Goal: Book appointment/travel/reservation

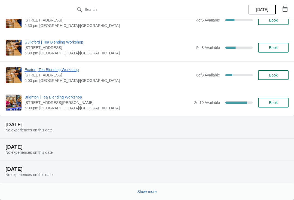
scroll to position [534, 0]
click at [149, 192] on span "Show more" at bounding box center [147, 192] width 19 height 4
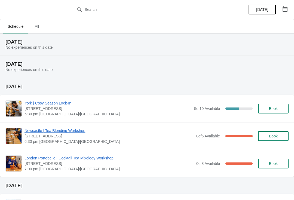
scroll to position [0, 0]
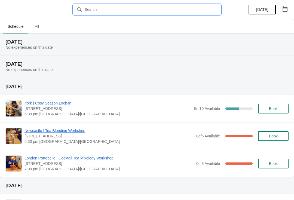
click at [117, 12] on input "text" at bounding box center [152, 10] width 136 height 10
type input "[GEOGRAPHIC_DATA]"
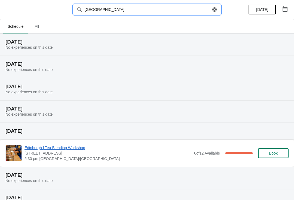
click at [267, 31] on ul "Schedule All" at bounding box center [147, 26] width 290 height 14
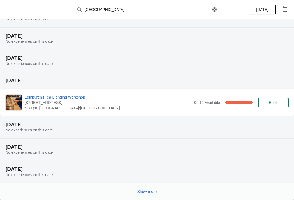
scroll to position [51, 0]
click at [150, 194] on button "Show more" at bounding box center [147, 192] width 24 height 10
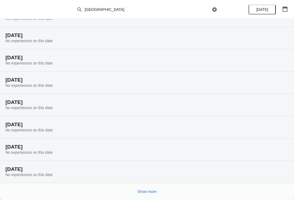
scroll to position [229, 0]
click at [151, 190] on span "Show more" at bounding box center [147, 192] width 19 height 4
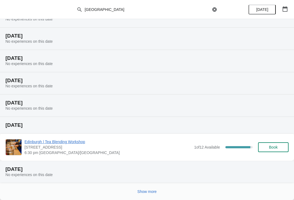
scroll to position [430, 0]
click at [277, 147] on span "Book" at bounding box center [273, 147] width 9 height 4
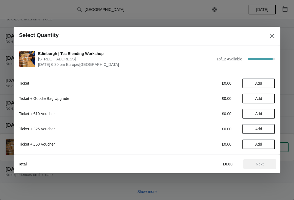
click at [263, 85] on span "Add" at bounding box center [258, 83] width 23 height 4
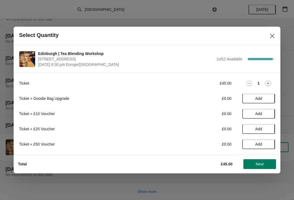
click at [258, 164] on span "Next" at bounding box center [260, 164] width 8 height 4
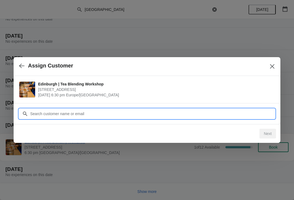
click at [110, 110] on input "Customer" at bounding box center [152, 114] width 245 height 10
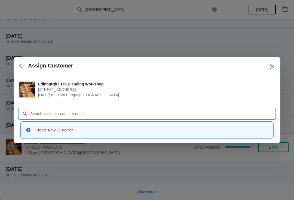
click at [130, 84] on span "Edinburgh | Tea Blending Workshop" at bounding box center [155, 83] width 234 height 5
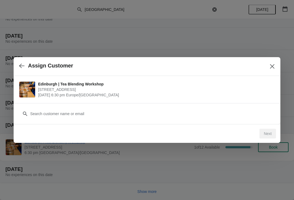
click at [26, 62] on button "button" at bounding box center [22, 65] width 10 height 11
